Goal: Transaction & Acquisition: Purchase product/service

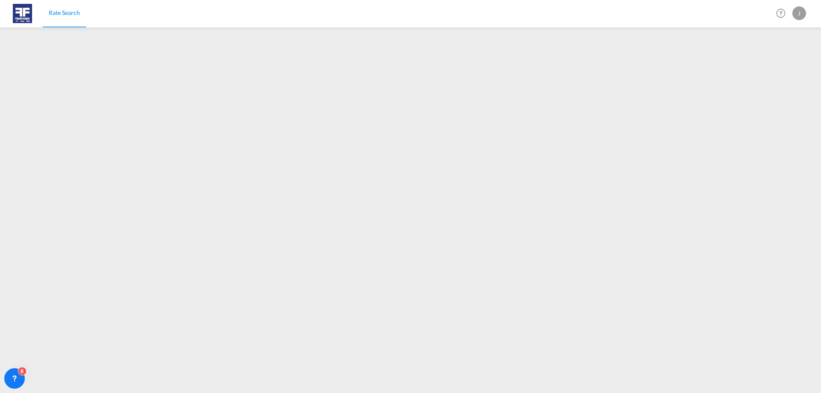
drag, startPoint x: 54, startPoint y: 13, endPoint x: 84, endPoint y: 24, distance: 32.2
click at [54, 13] on span "Rate Search" at bounding box center [64, 12] width 31 height 7
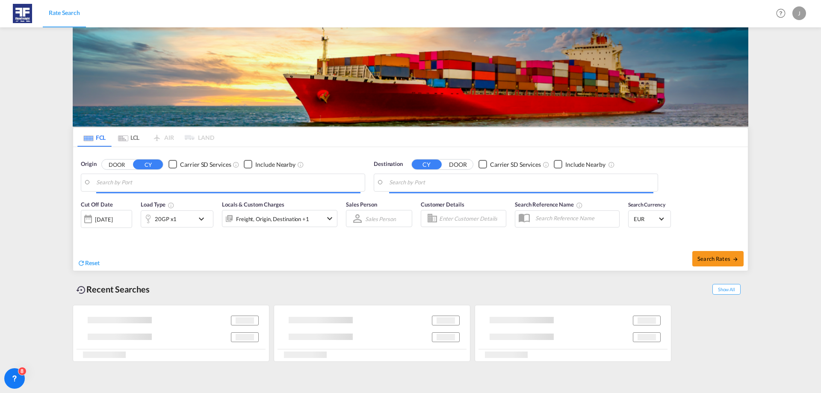
type input "[GEOGRAPHIC_DATA], NLRTM"
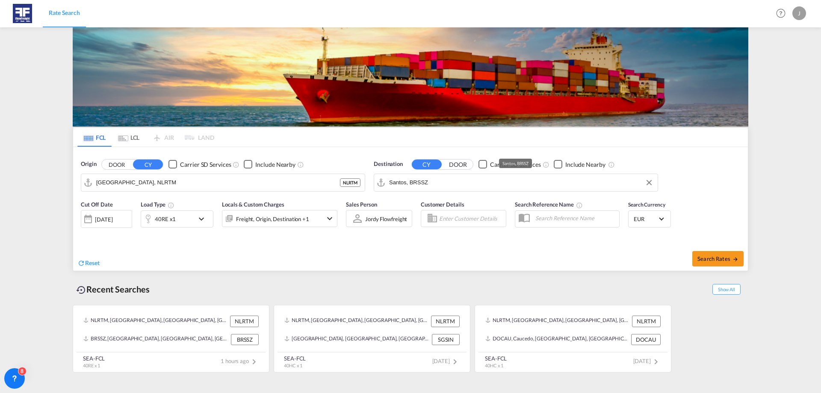
click at [435, 187] on input "Santos, BRSSZ" at bounding box center [521, 182] width 264 height 13
click at [476, 177] on input "Santos, BRSSZ" at bounding box center [521, 182] width 264 height 13
click at [473, 181] on input "Santos, BRSSZ" at bounding box center [521, 182] width 264 height 13
type input "S"
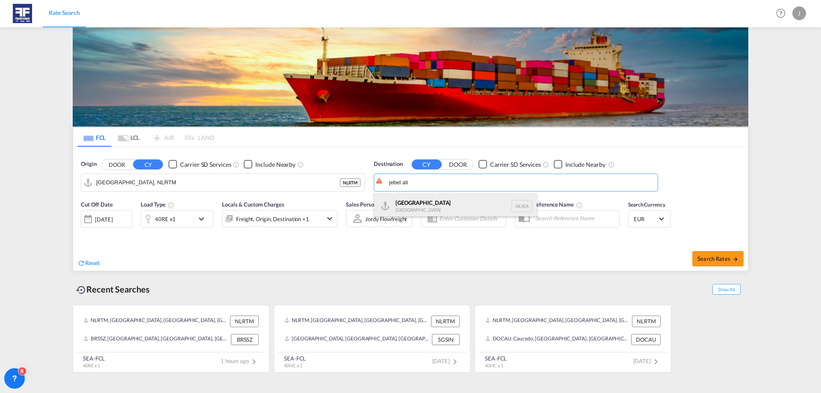
click at [461, 211] on div "[GEOGRAPHIC_DATA] [GEOGRAPHIC_DATA]" at bounding box center [455, 206] width 162 height 26
type input "[GEOGRAPHIC_DATA], [GEOGRAPHIC_DATA]"
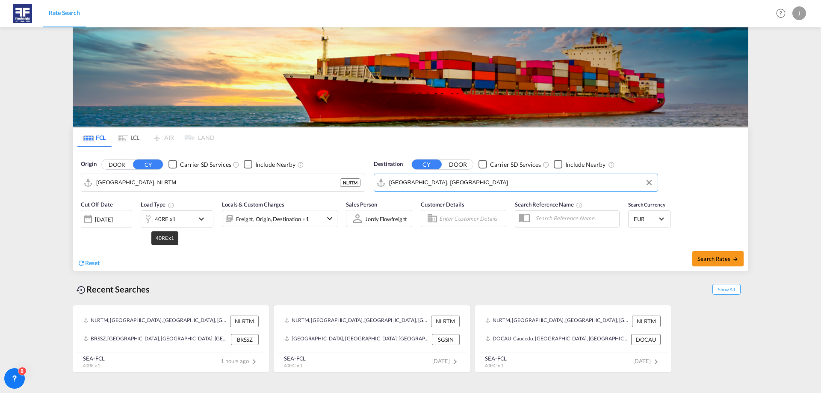
click at [159, 223] on div "40RE x1" at bounding box center [165, 219] width 21 height 12
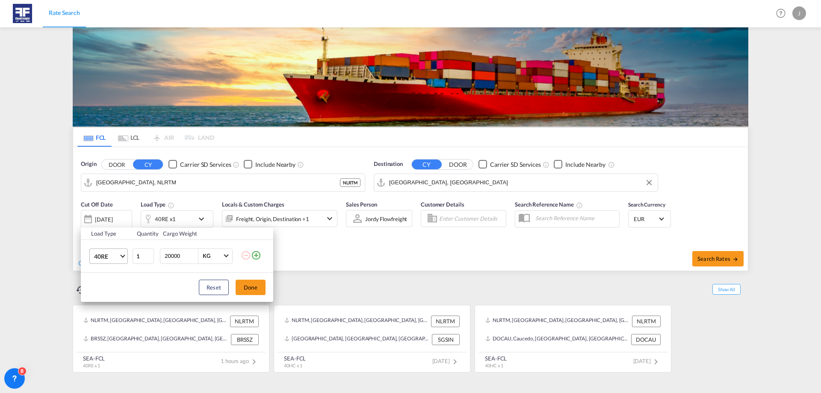
click at [114, 251] on md-select-value "40RE" at bounding box center [110, 256] width 34 height 15
click at [116, 219] on md-option "20GP" at bounding box center [116, 211] width 58 height 21
click at [244, 286] on button "Done" at bounding box center [251, 287] width 30 height 15
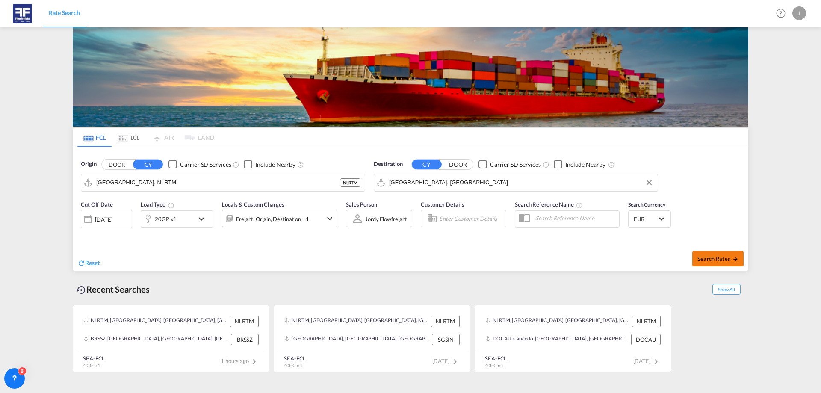
click at [708, 262] on button "Search Rates" at bounding box center [717, 258] width 51 height 15
type input "NLRTM to AEJEA / [DATE]"
